Goal: Information Seeking & Learning: Compare options

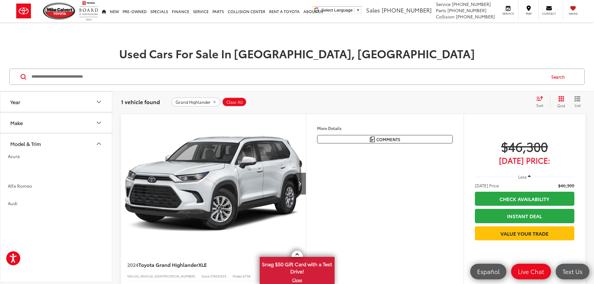
scroll to position [1368, 0]
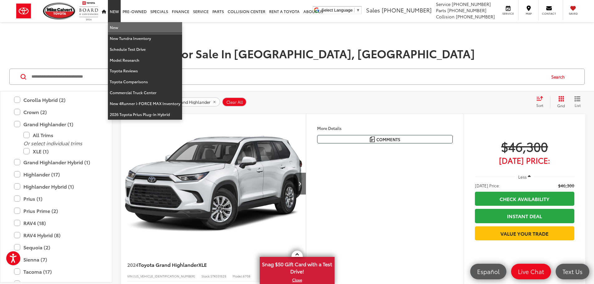
click at [120, 28] on link "New" at bounding box center [145, 27] width 74 height 11
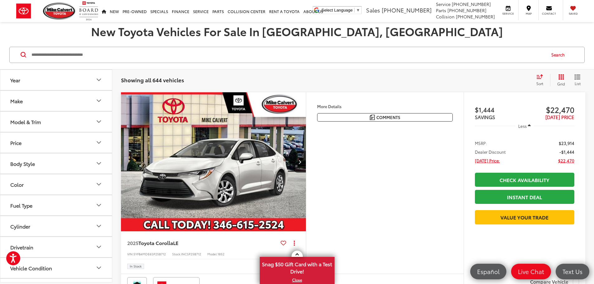
click at [53, 118] on button "Model & Trim" at bounding box center [56, 122] width 112 height 20
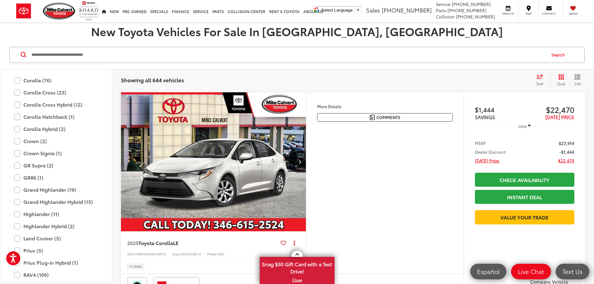
scroll to position [129, 0]
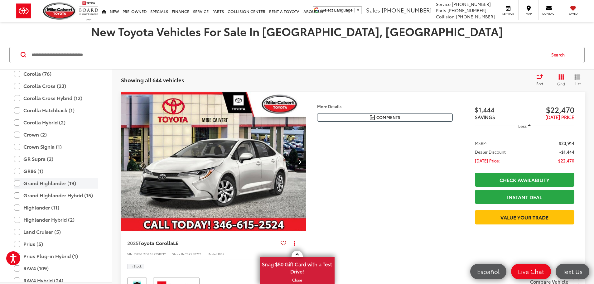
click at [17, 186] on label "Grand Highlander (19)" at bounding box center [56, 183] width 84 height 11
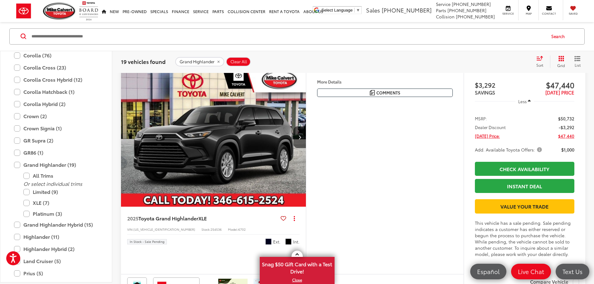
scroll to position [102, 0]
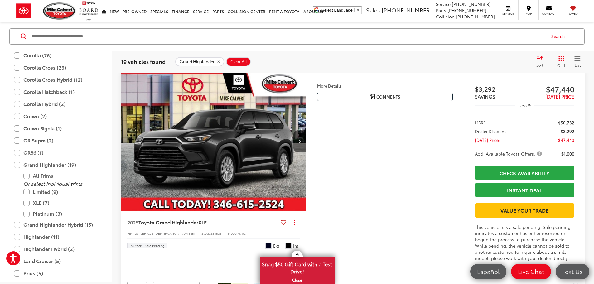
click at [537, 65] on span "Sort" at bounding box center [539, 64] width 7 height 5
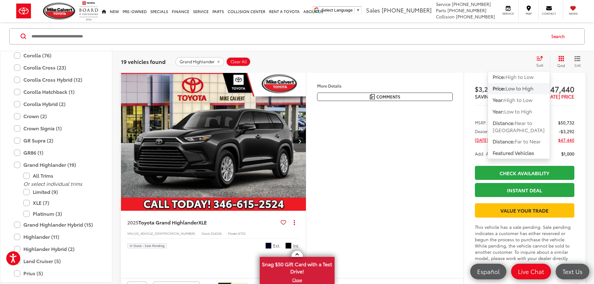
click at [522, 85] on span "Low to High" at bounding box center [519, 88] width 28 height 7
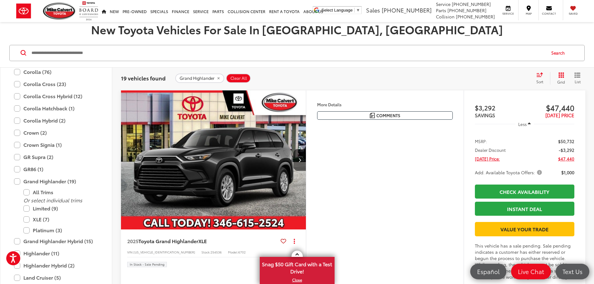
scroll to position [87, 0]
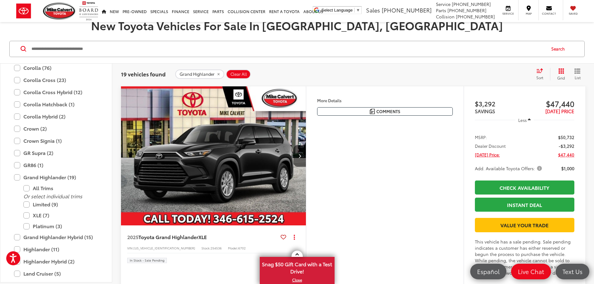
click at [535, 169] on span "Add. Available Toyota Offers:" at bounding box center [509, 168] width 68 height 6
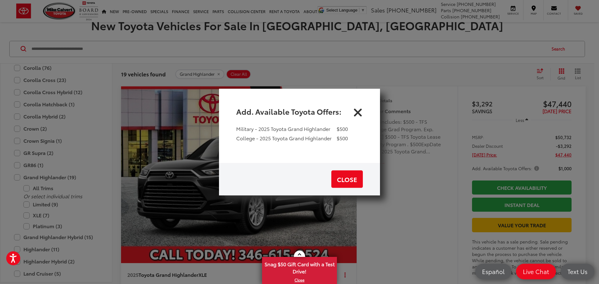
click at [358, 115] on icon "Close" at bounding box center [358, 111] width 10 height 10
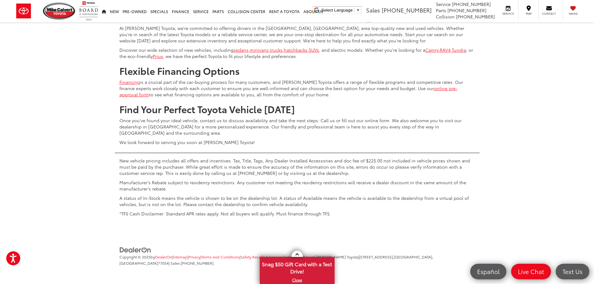
scroll to position [3182, 0]
